Goal: Check status: Check status

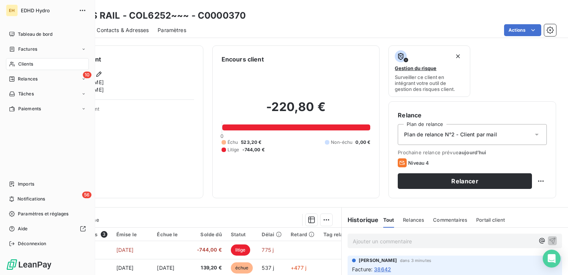
click at [27, 62] on span "Clients" at bounding box center [25, 64] width 15 height 7
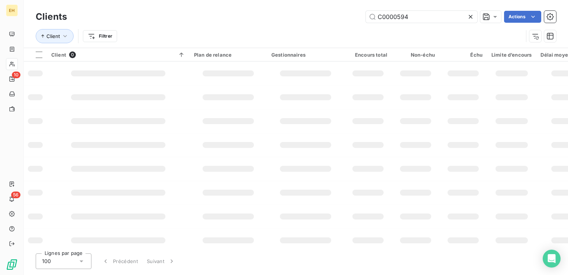
type input "C0000594"
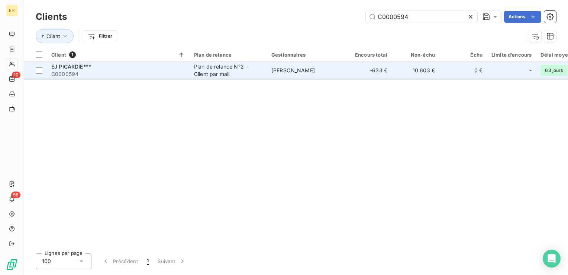
click at [101, 69] on div "EJ PICARDIE***" at bounding box center [118, 66] width 134 height 7
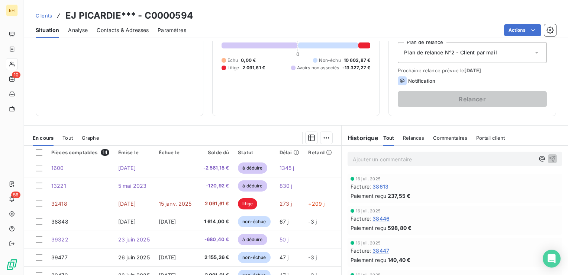
scroll to position [112, 0]
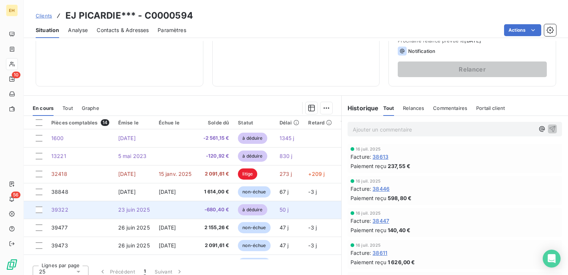
click at [201, 213] on td "-680,40 €" at bounding box center [215, 209] width 38 height 18
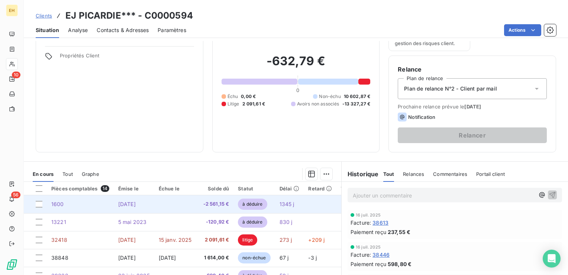
scroll to position [112, 0]
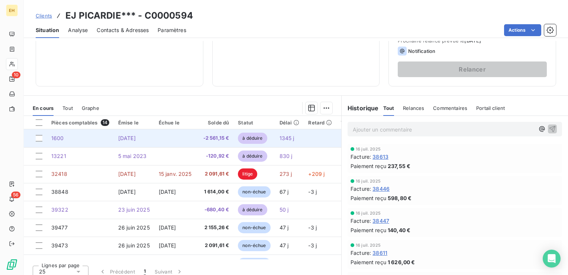
click at [206, 141] on td "-2 561,15 €" at bounding box center [215, 138] width 38 height 18
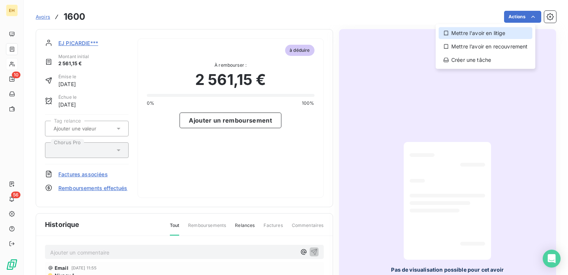
click at [510, 29] on div "Mettre l'avoir en litige" at bounding box center [486, 33] width 94 height 12
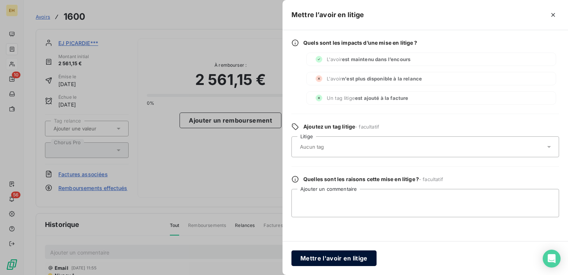
click at [322, 257] on button "Mettre l'avoir en litige" at bounding box center [334, 258] width 85 height 16
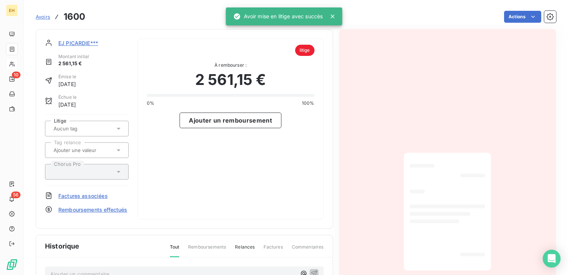
click at [86, 40] on span "EJ PICARDIE***" at bounding box center [78, 43] width 40 height 8
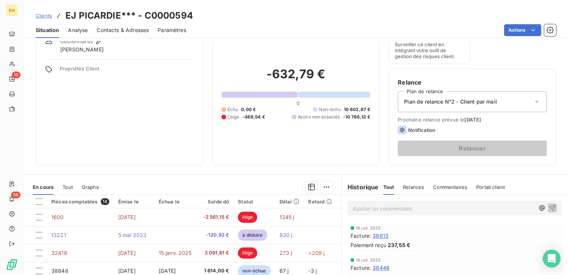
scroll to position [74, 0]
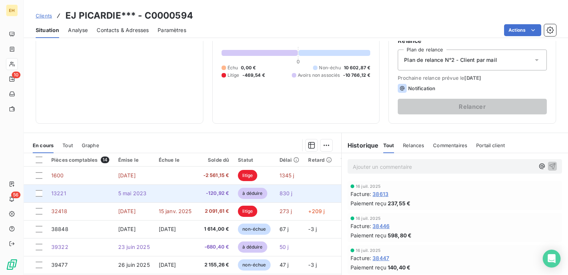
click at [217, 194] on span "-120,92 €" at bounding box center [215, 192] width 29 height 7
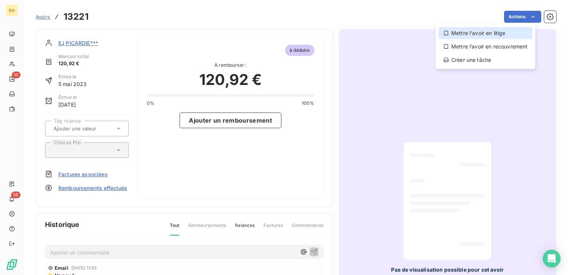
click at [496, 33] on div "Mettre l'avoir en litige" at bounding box center [486, 33] width 94 height 12
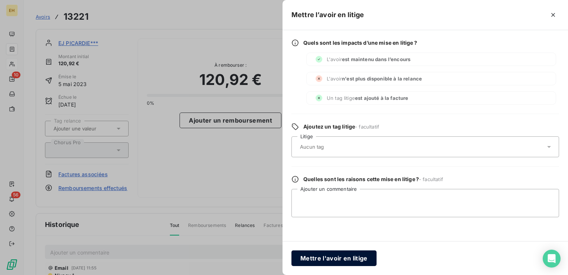
click at [352, 257] on button "Mettre l'avoir en litige" at bounding box center [334, 258] width 85 height 16
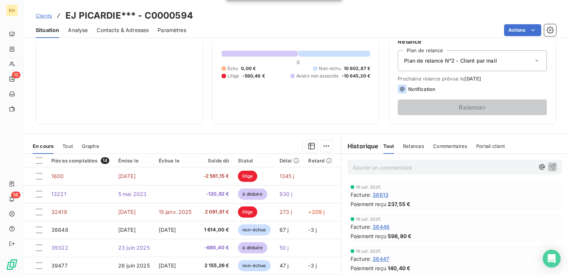
scroll to position [112, 0]
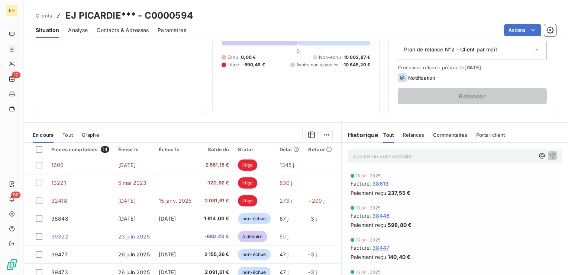
scroll to position [118, 0]
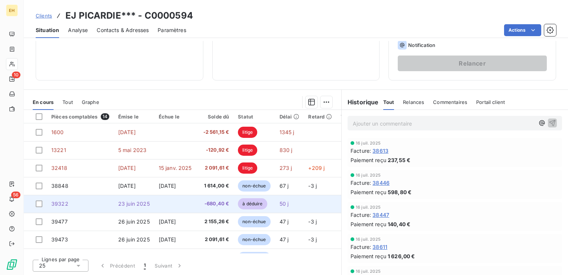
click at [193, 205] on td at bounding box center [175, 204] width 42 height 18
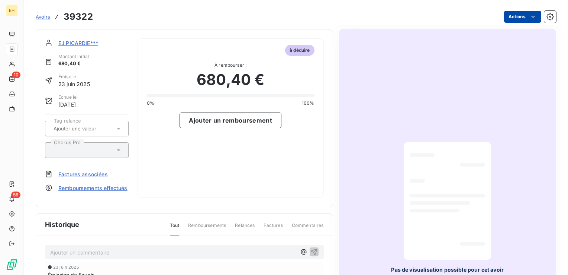
click at [515, 18] on html "EH 10 56 Avoirs 39322 Actions EJ PICARDIE*** Montant initial 680,40 € Émise le …" at bounding box center [284, 137] width 568 height 275
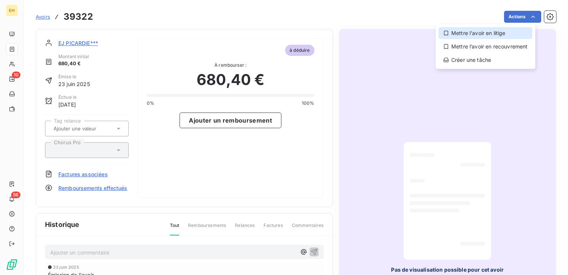
click at [484, 31] on div "Mettre l'avoir en litige" at bounding box center [486, 33] width 94 height 12
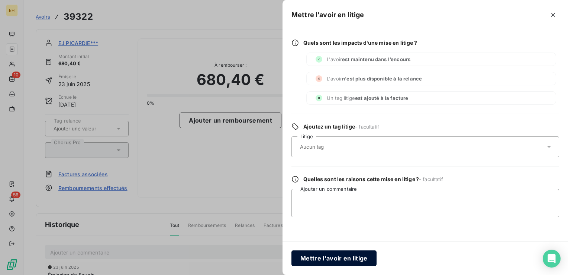
click at [328, 252] on button "Mettre l'avoir en litige" at bounding box center [334, 258] width 85 height 16
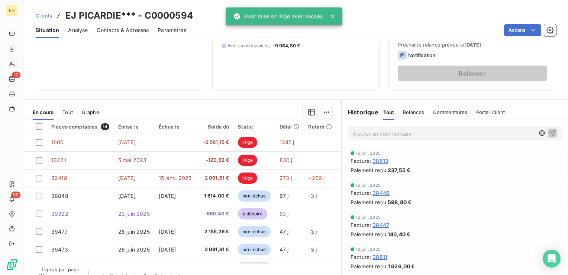
scroll to position [112, 0]
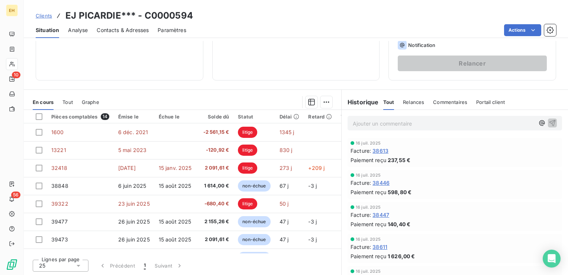
scroll to position [118, 0]
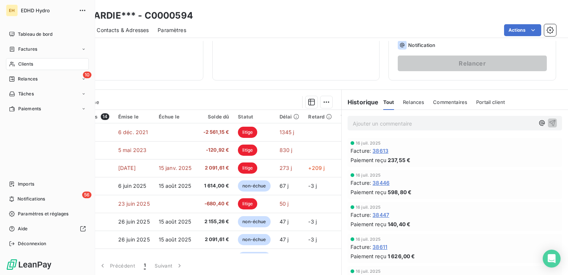
click at [18, 64] on span "Clients" at bounding box center [25, 64] width 15 height 7
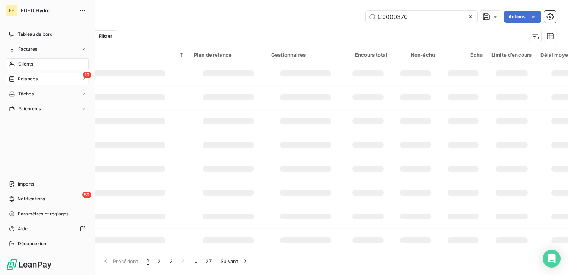
type input "C0000370"
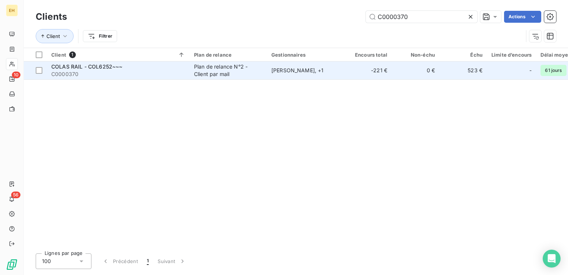
click at [134, 63] on div "COLAS RAIL - COL6252~~~" at bounding box center [118, 66] width 134 height 7
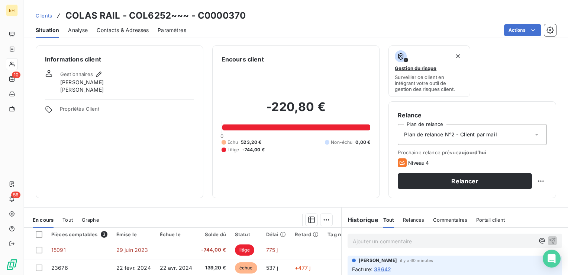
scroll to position [74, 0]
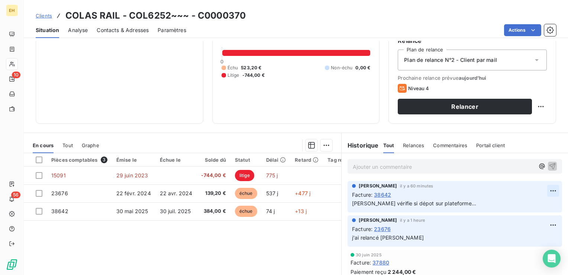
click at [542, 188] on html "EH 10 56 Clients COLAS RAIL - COL6252~~~ - C0000370 Situation Analyse Contacts …" at bounding box center [284, 137] width 568 height 275
click at [528, 206] on div "Editer" at bounding box center [525, 206] width 42 height 12
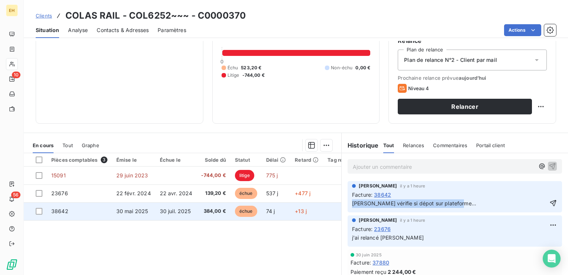
drag, startPoint x: 466, startPoint y: 203, endPoint x: 286, endPoint y: 212, distance: 180.3
click at [286, 212] on div "En cours Tout Graphe Pièces comptables 3 Émise le Échue le Solde dû Statut Déla…" at bounding box center [296, 225] width 545 height 186
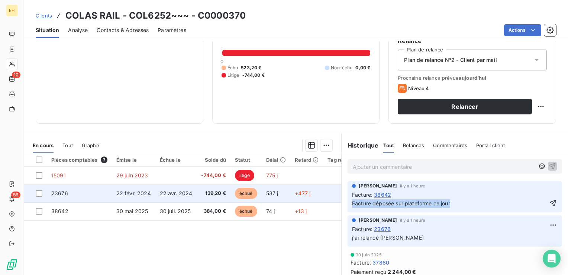
drag, startPoint x: 457, startPoint y: 202, endPoint x: 313, endPoint y: 195, distance: 144.1
click at [313, 195] on div "En cours Tout Graphe Pièces comptables 3 Émise le Échue le Solde dû Statut Déla…" at bounding box center [296, 225] width 545 height 186
click at [313, 195] on td "+477 j" at bounding box center [306, 193] width 33 height 18
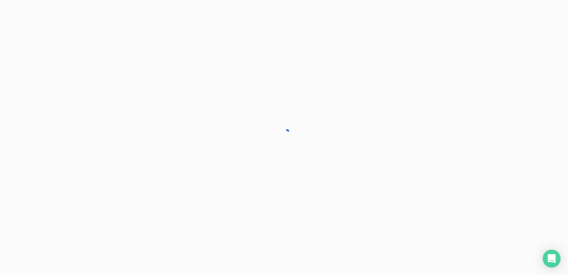
click at [313, 195] on div at bounding box center [284, 137] width 568 height 275
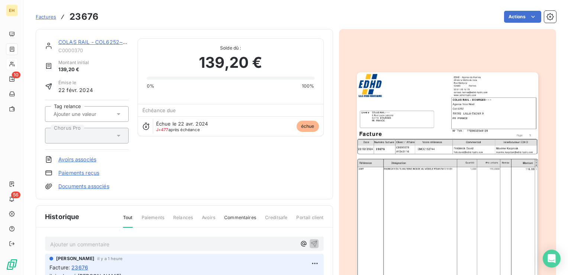
click at [98, 43] on link "COLAS RAIL - COL6252~~~" at bounding box center [93, 42] width 71 height 6
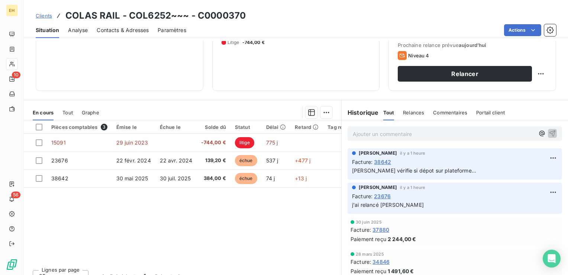
scroll to position [112, 0]
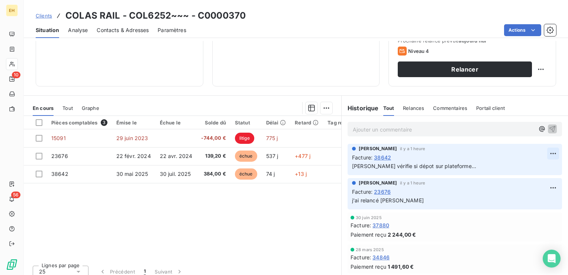
click at [540, 154] on html "EH 10 56 Clients COLAS RAIL - COL6252~~~ - C0000370 Situation Analyse Contacts …" at bounding box center [284, 137] width 568 height 275
click at [508, 171] on div "Editer" at bounding box center [525, 169] width 42 height 12
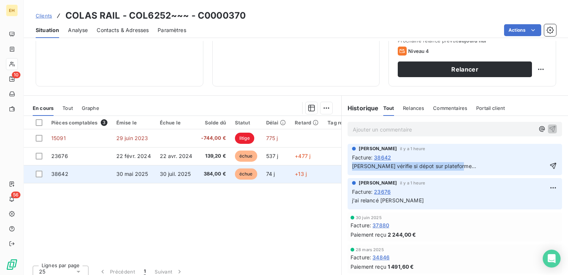
drag, startPoint x: 443, startPoint y: 166, endPoint x: 322, endPoint y: 169, distance: 121.3
click at [322, 169] on div "En cours Tout Graphe Pièces comptables 3 Émise le Échue le Solde dû Statut Déla…" at bounding box center [296, 188] width 545 height 186
copy span "[PERSON_NAME] vérifie si dépot sur plateforme..."
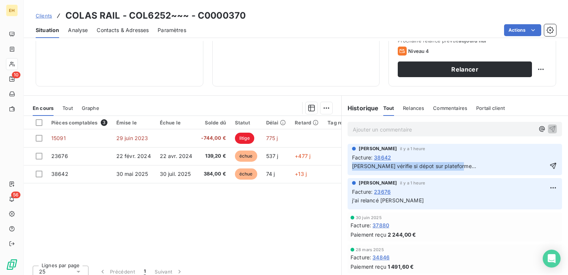
drag, startPoint x: 464, startPoint y: 164, endPoint x: 344, endPoint y: 164, distance: 120.5
click at [344, 164] on div "NATHALIE LAPORTE il y a 1 heure Facture : 38642 Laurence vérifie si dépot sur p…" at bounding box center [455, 159] width 227 height 34
click at [538, 153] on html "EH 10 56 Clients COLAS RAIL - COL6252~~~ - C0000370 Situation Analyse Contacts …" at bounding box center [284, 137] width 568 height 275
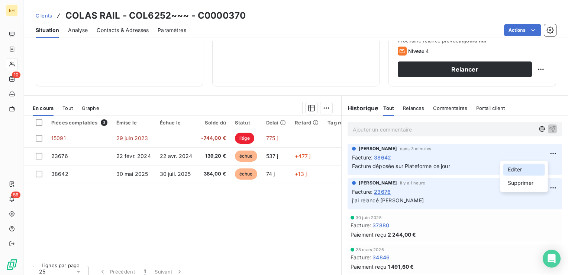
click at [519, 173] on div "Editer" at bounding box center [525, 169] width 42 height 12
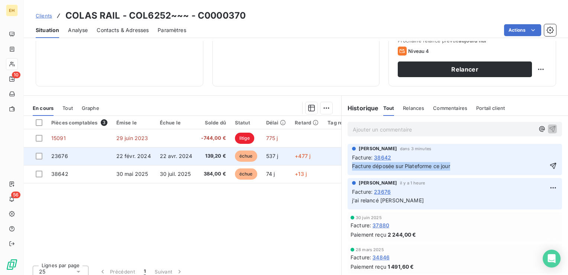
drag, startPoint x: 452, startPoint y: 167, endPoint x: 334, endPoint y: 163, distance: 118.7
click at [334, 163] on div "En cours Tout Graphe Pièces comptables 3 Émise le Échue le Solde dû Statut Déla…" at bounding box center [296, 188] width 545 height 186
copy span "Facture déposée sur Plateforme ce jour"
click at [217, 159] on td "139,20 €" at bounding box center [213, 156] width 33 height 18
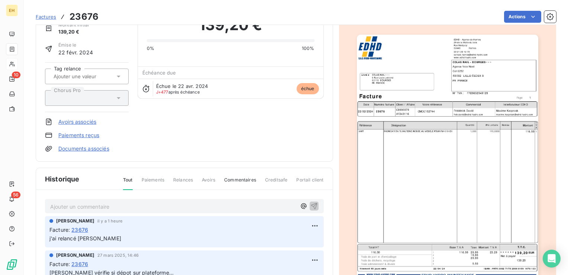
scroll to position [75, 0]
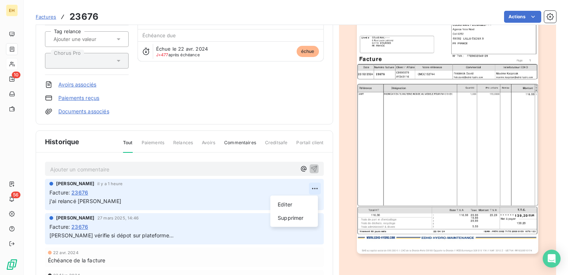
click at [311, 188] on html "EH 10 56 Factures 23676 Actions COLAS RAIL - COL6252~~~ C0000370 Montant initia…" at bounding box center [284, 137] width 568 height 275
click at [297, 203] on div "Editer" at bounding box center [294, 204] width 42 height 12
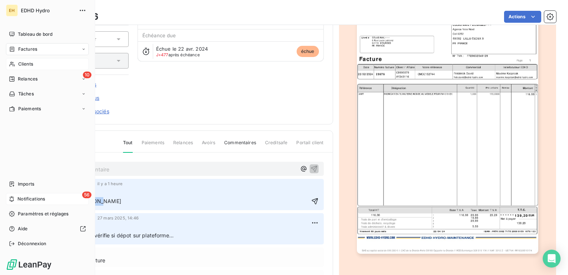
drag, startPoint x: 126, startPoint y: 202, endPoint x: 9, endPoint y: 197, distance: 117.6
click at [9, 197] on div "EH EDHD Hydro Tableau de bord Factures Clients 10 Relances Tâches Paiements Imp…" at bounding box center [284, 137] width 568 height 275
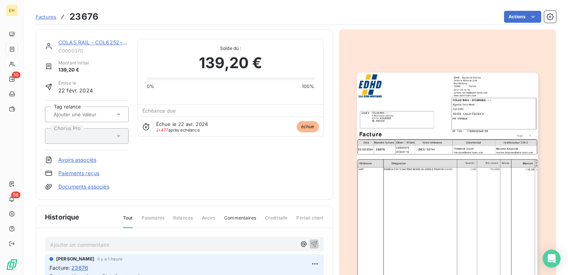
scroll to position [0, 0]
click at [71, 44] on link "COLAS RAIL - COL6252~~~" at bounding box center [93, 42] width 71 height 6
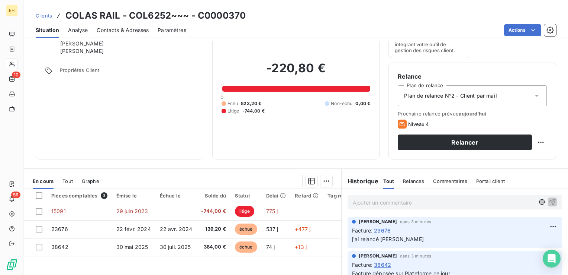
scroll to position [74, 0]
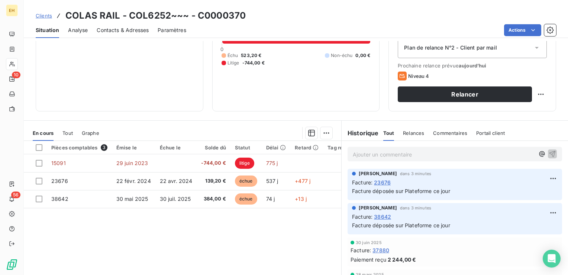
scroll to position [104, 0]
